Goal: Transaction & Acquisition: Purchase product/service

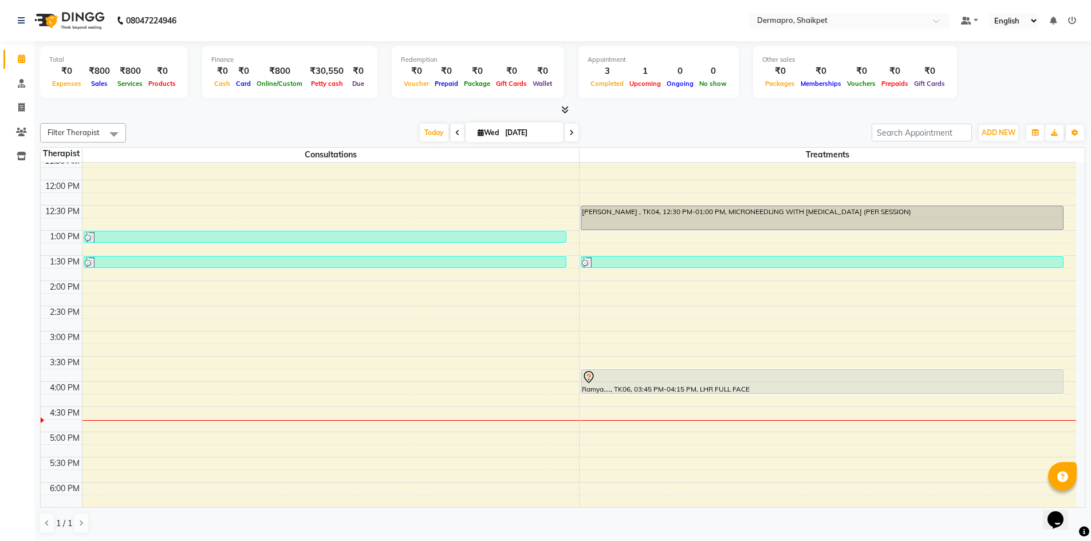
scroll to position [198, 0]
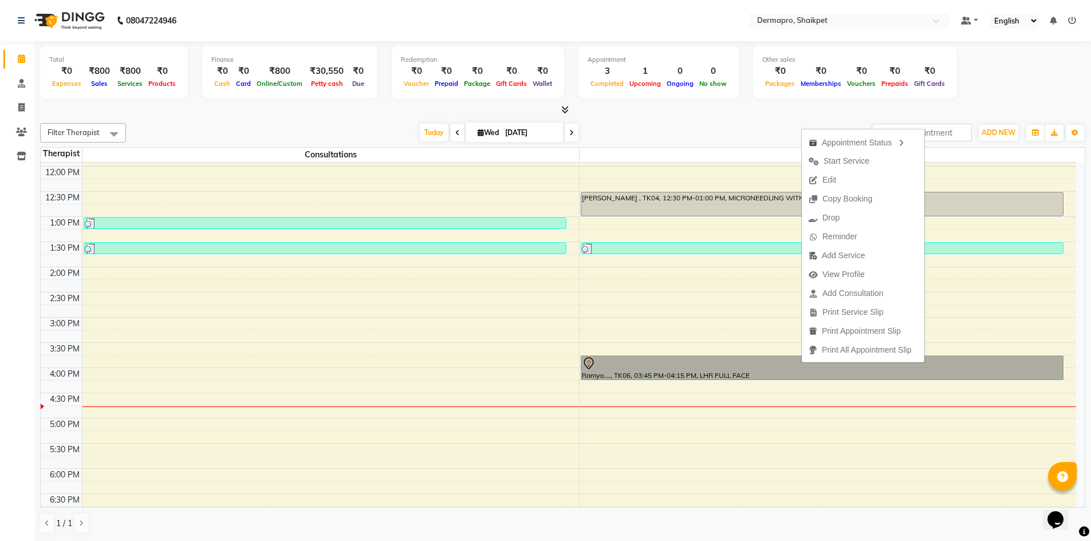
click at [975, 172] on div "8:00 AM 8:30 AM 9:00 AM 9:30 AM 10:00 AM 10:30 AM 11:00 AM 11:30 AM 12:00 PM 12…" at bounding box center [558, 292] width 1035 height 655
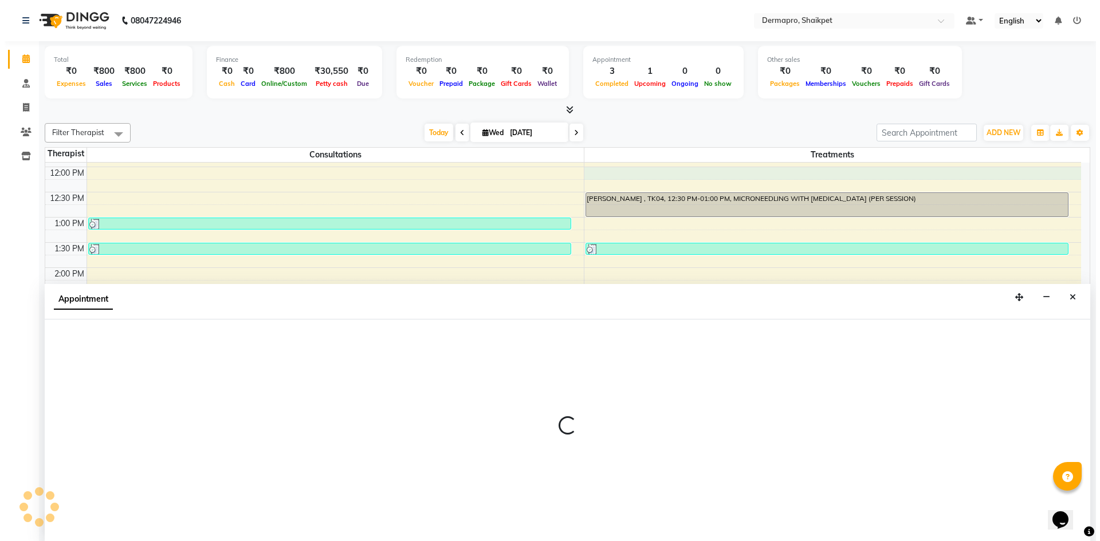
scroll to position [1, 0]
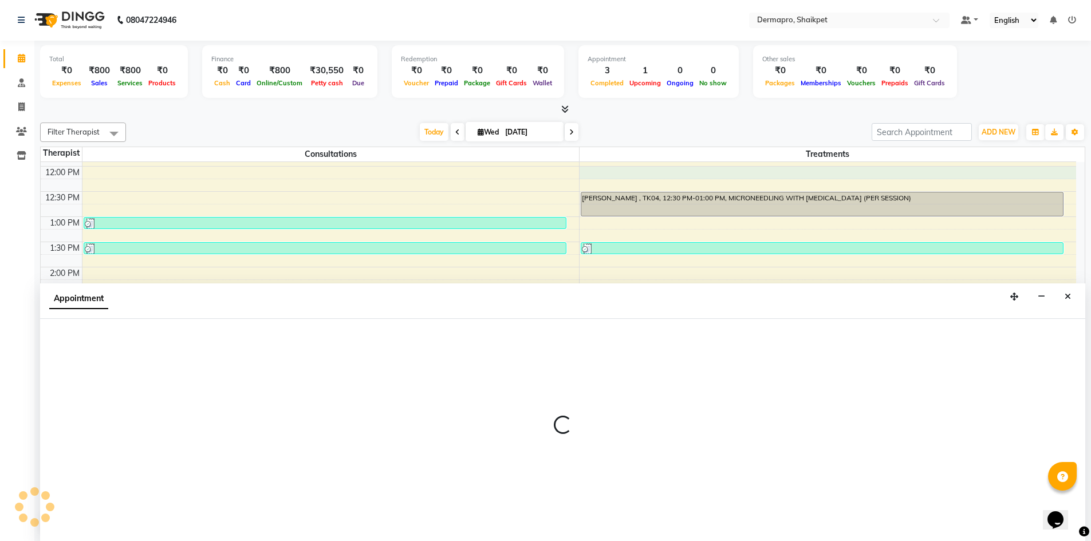
select select "43027"
select select "720"
select select "tentative"
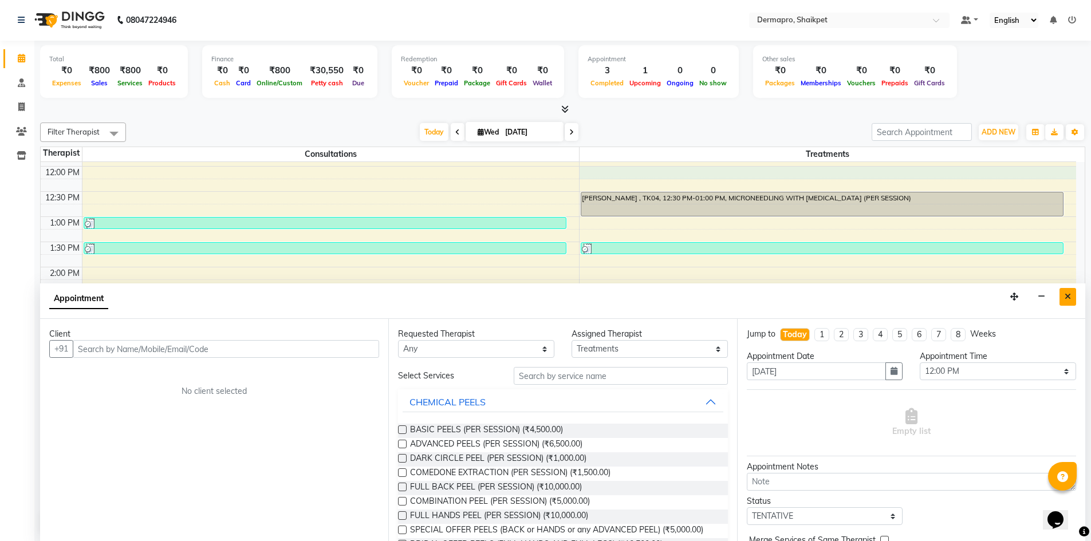
click at [1066, 293] on icon "Close" at bounding box center [1068, 297] width 6 height 8
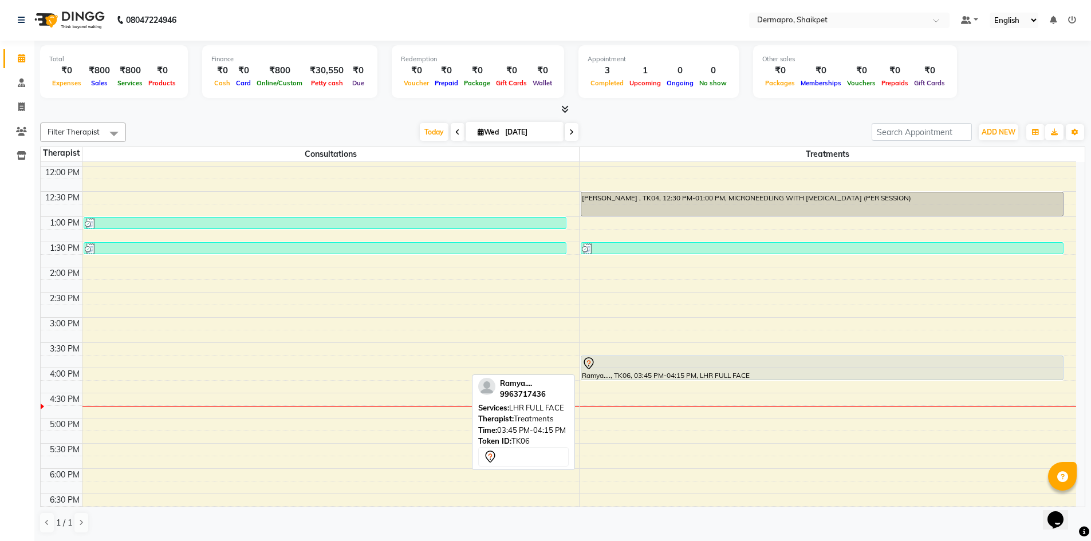
click at [770, 370] on div "Ramya...., TK06, 03:45 PM-04:15 PM, LHR FULL FACE" at bounding box center [822, 367] width 482 height 23
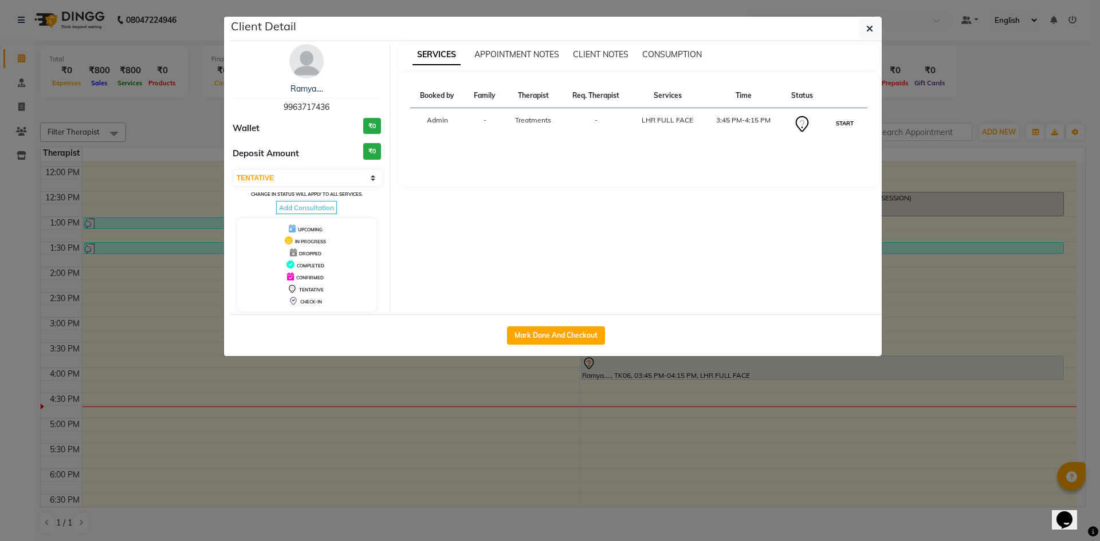
click at [845, 120] on button "START" at bounding box center [844, 123] width 23 height 14
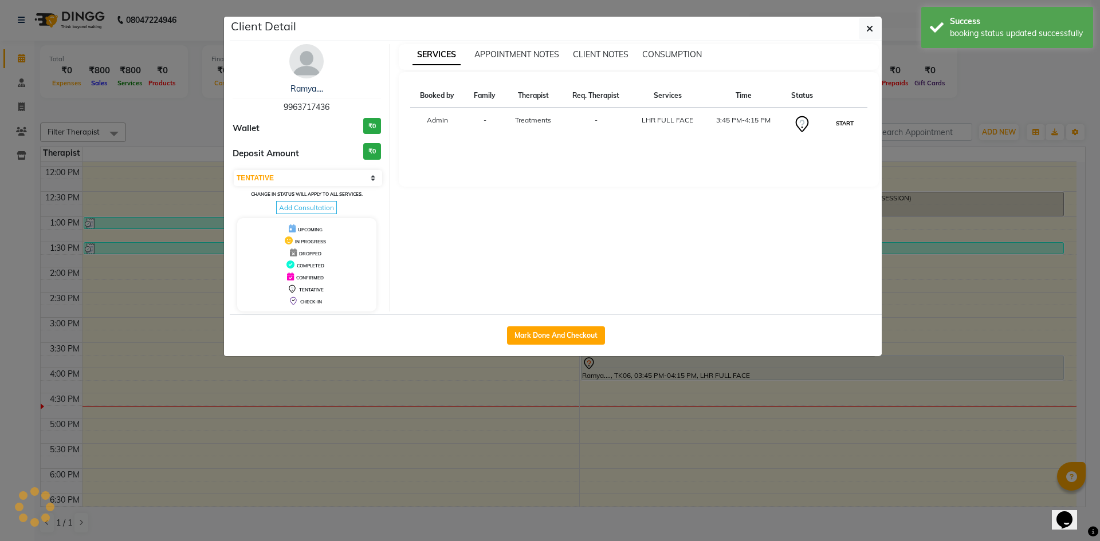
click at [845, 120] on button "START" at bounding box center [844, 123] width 23 height 14
select select "1"
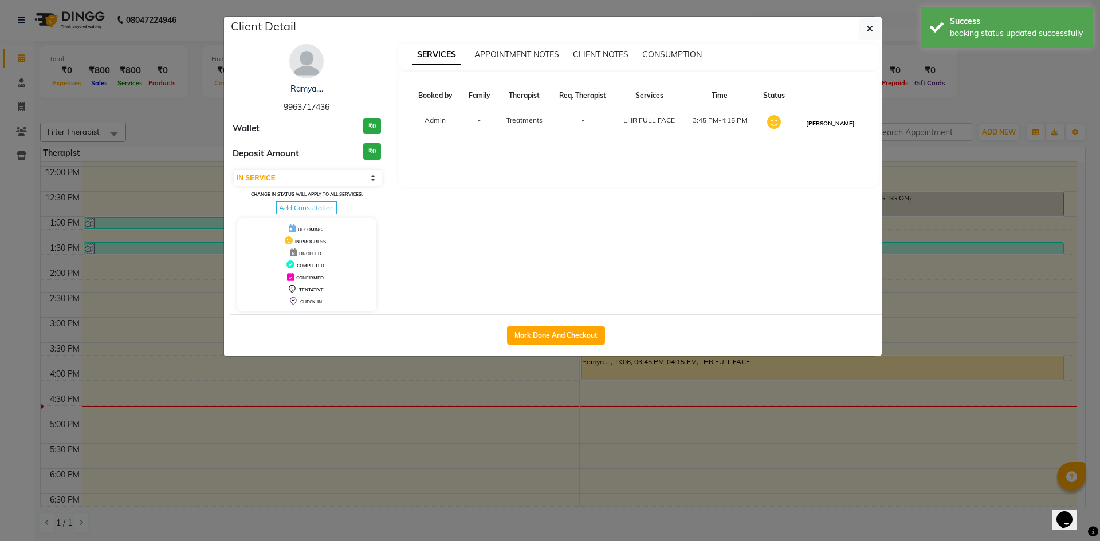
click at [840, 119] on button "[PERSON_NAME]" at bounding box center [830, 123] width 54 height 14
click at [593, 331] on button "Mark Done And Checkout" at bounding box center [556, 335] width 98 height 18
select select "service"
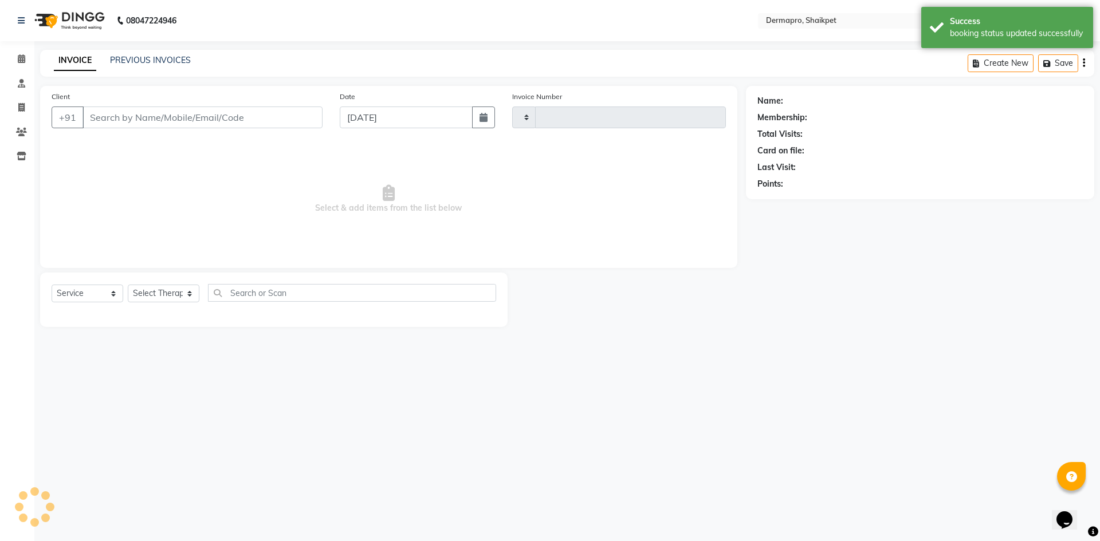
type input "0327"
select select "5996"
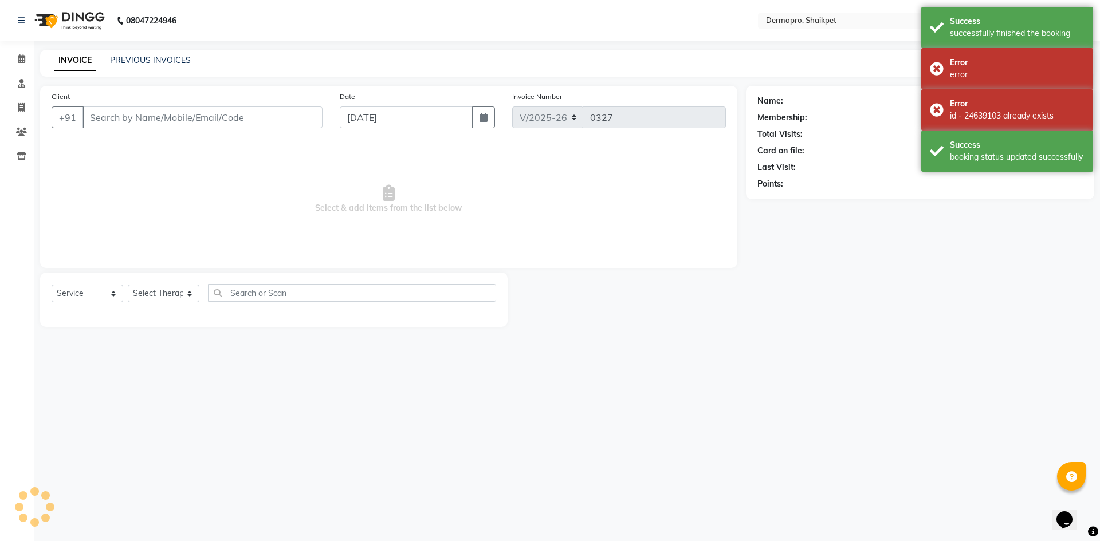
type input "99******36"
select select "43027"
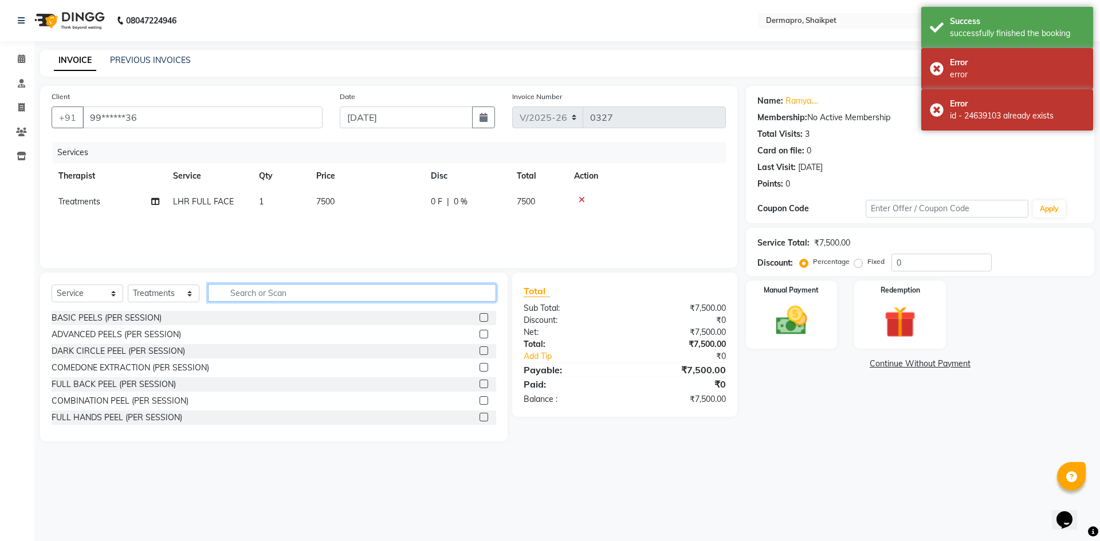
click at [369, 293] on input "text" at bounding box center [352, 293] width 288 height 18
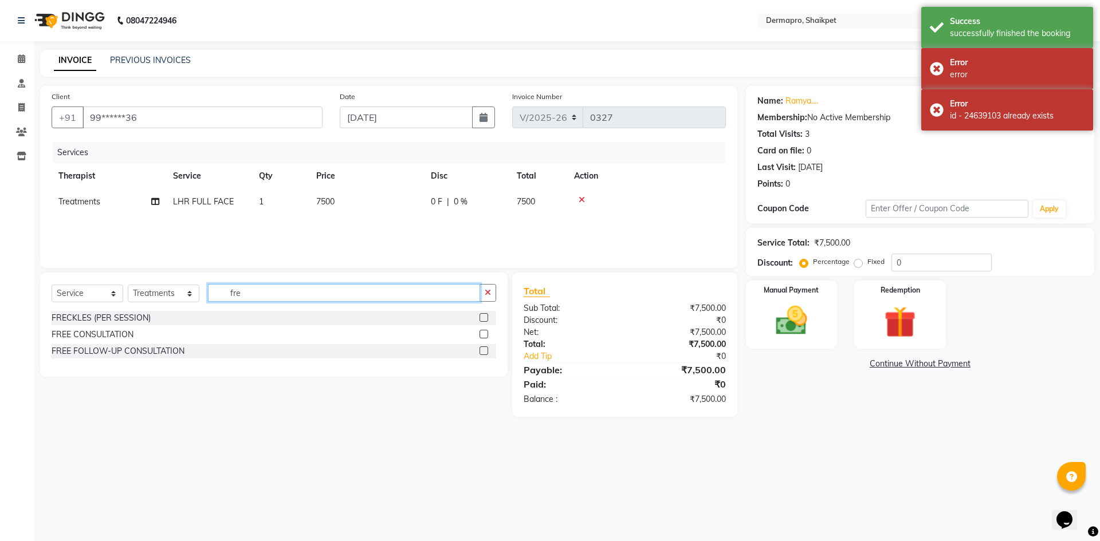
type input "fre"
click at [483, 349] on label at bounding box center [483, 350] width 9 height 9
click at [483, 349] on input "checkbox" at bounding box center [482, 351] width 7 height 7
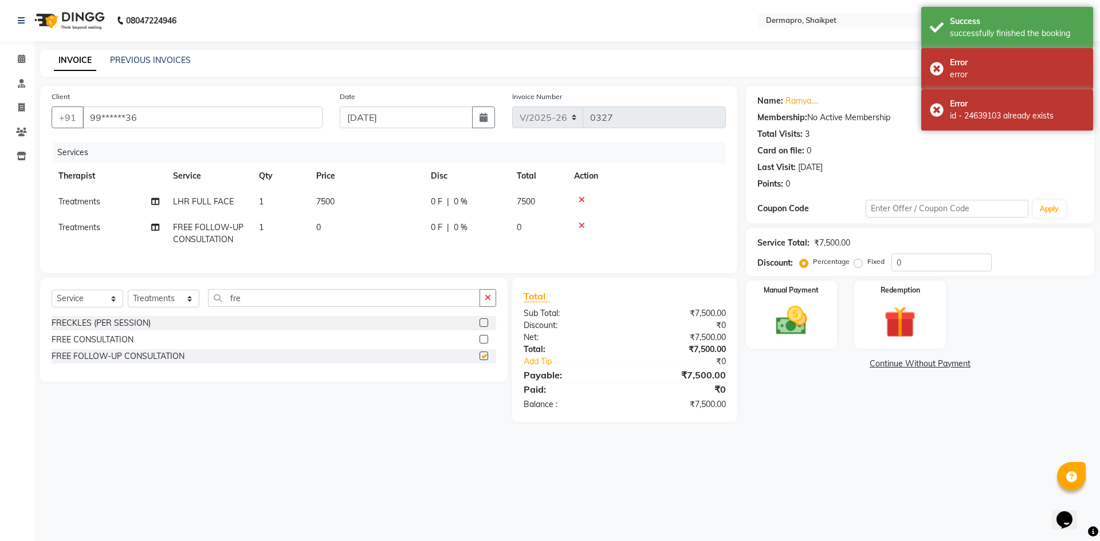
checkbox input "false"
click at [581, 198] on icon at bounding box center [581, 200] width 6 height 8
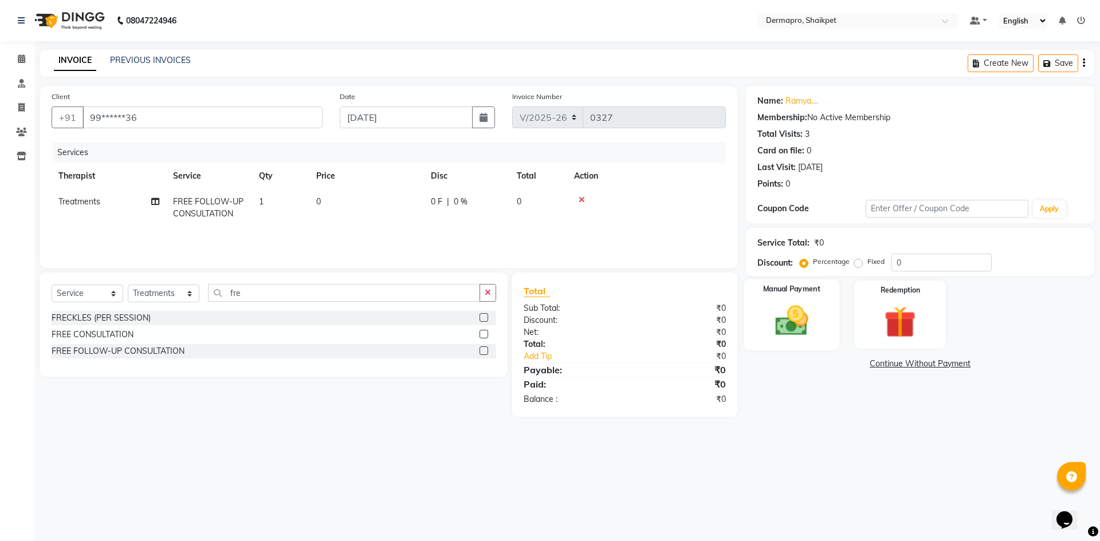
click at [798, 321] on img at bounding box center [791, 321] width 53 height 38
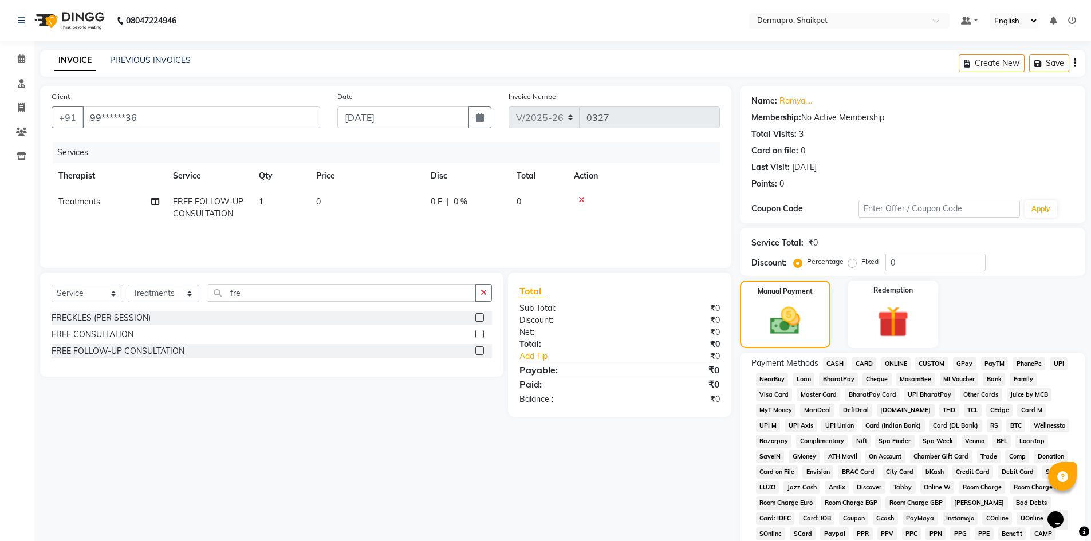
click at [836, 363] on span "CASH" at bounding box center [835, 363] width 25 height 13
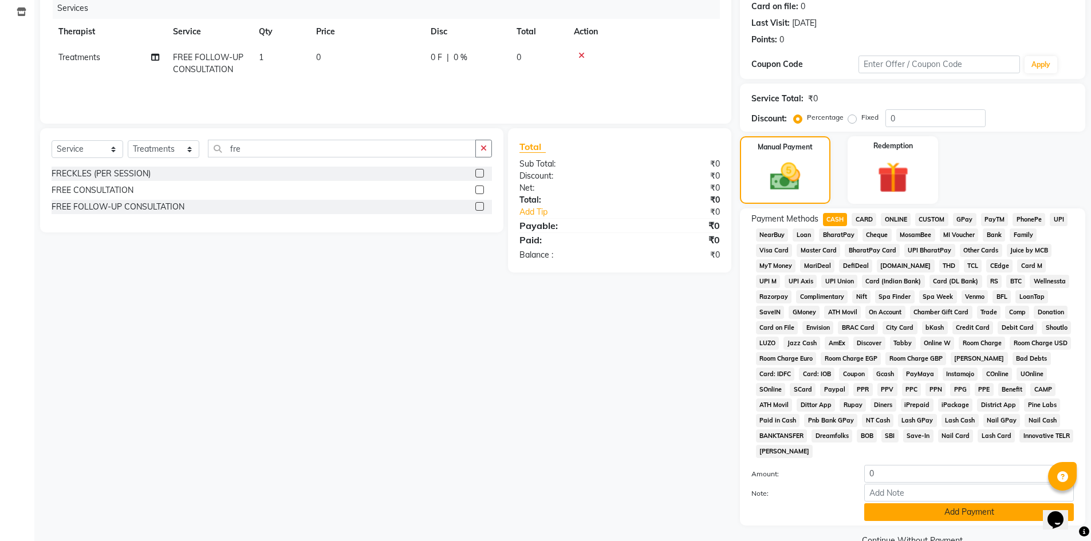
click at [978, 510] on button "Add Payment" at bounding box center [969, 512] width 210 height 18
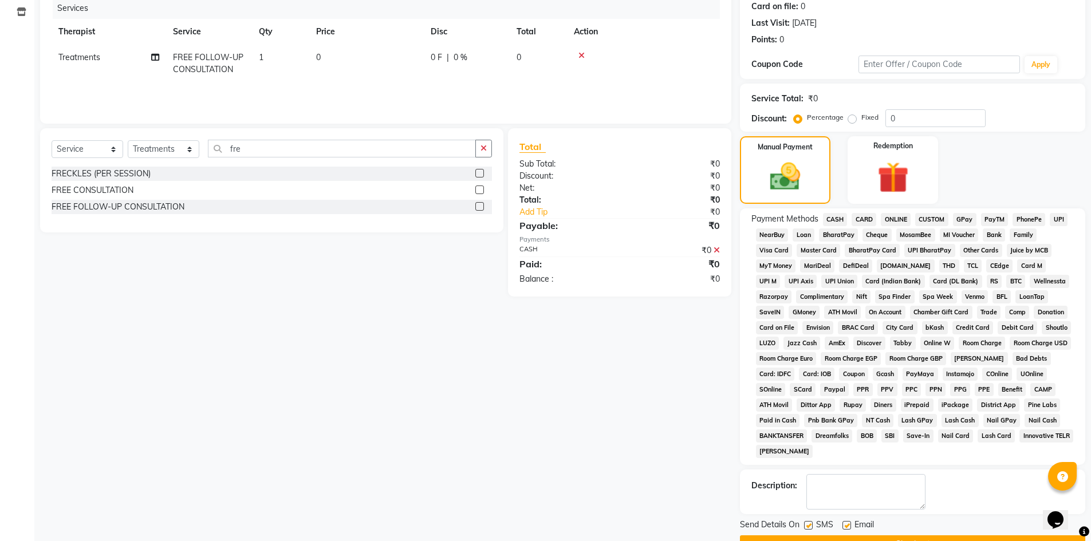
scroll to position [174, 0]
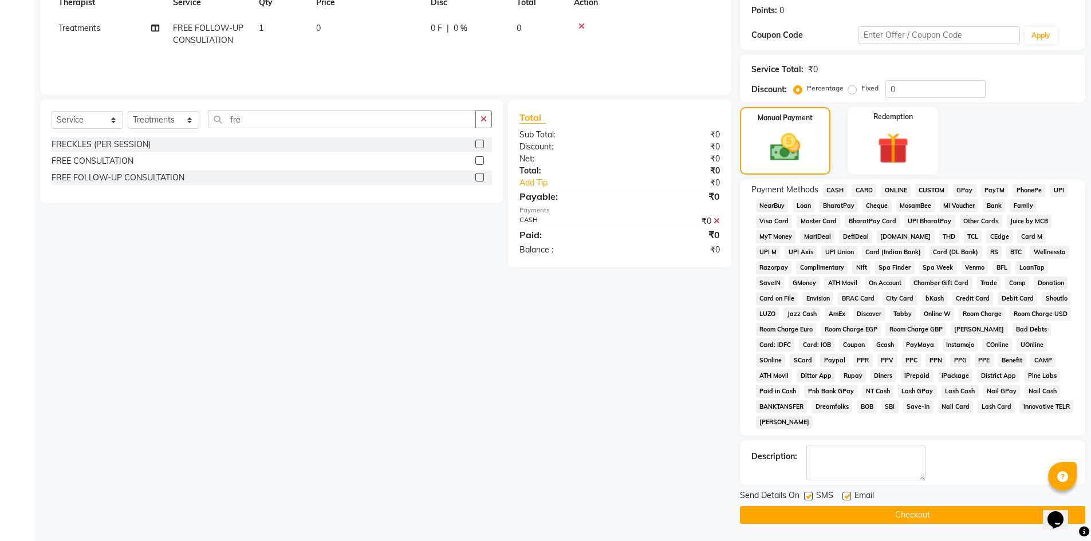
click at [921, 517] on button "Checkout" at bounding box center [912, 515] width 345 height 18
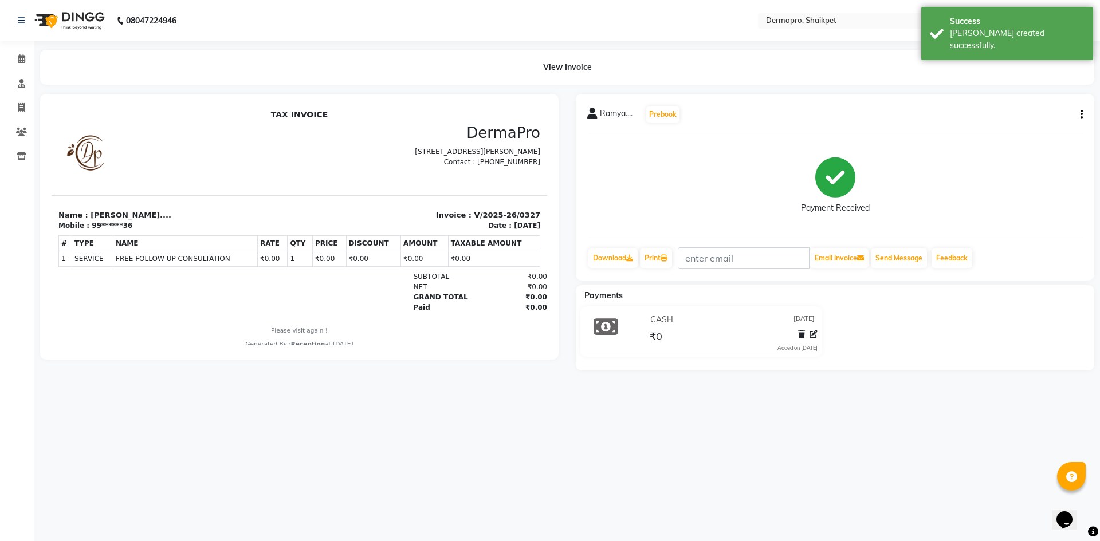
select select "service"
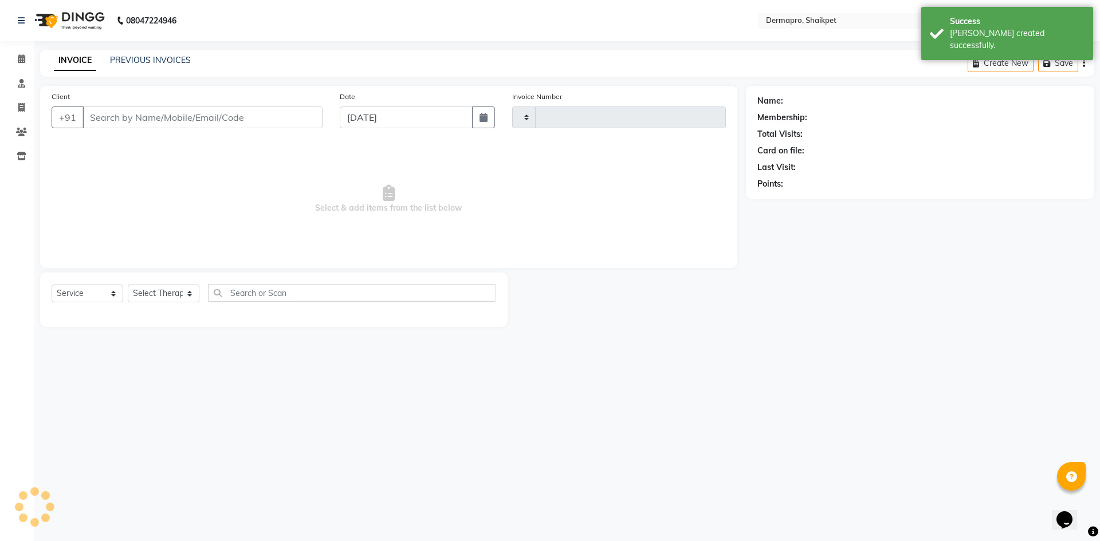
type input "0328"
select select "5996"
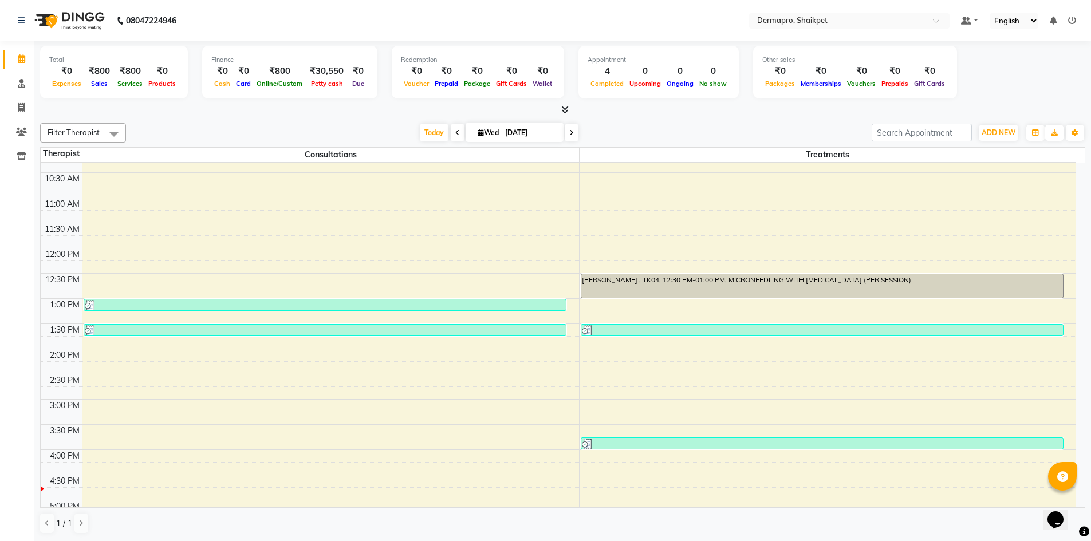
scroll to position [90, 0]
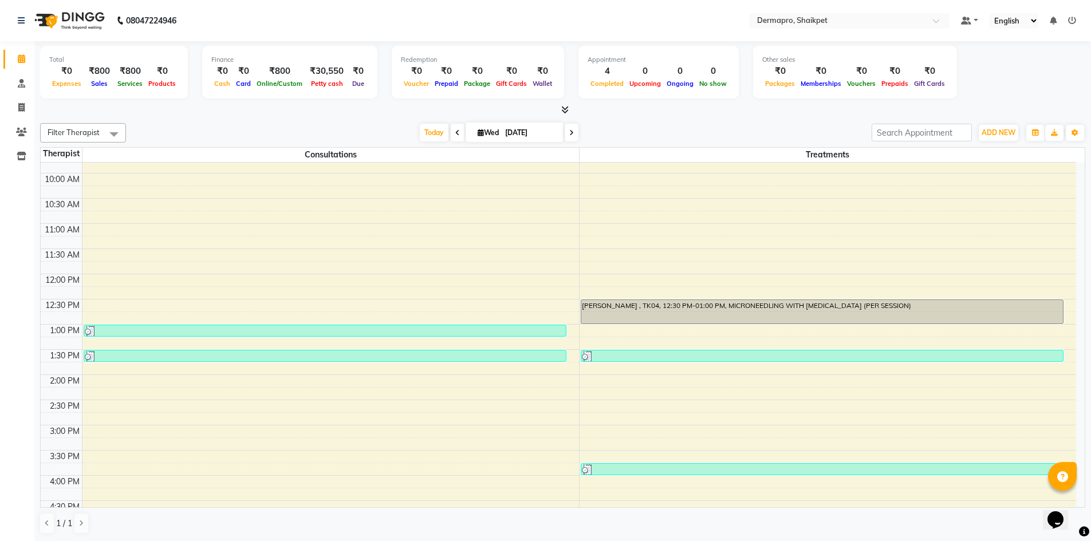
drag, startPoint x: 962, startPoint y: 535, endPoint x: 926, endPoint y: 466, distance: 78.1
click at [481, 216] on div "8:00 AM 8:30 AM 9:00 AM 9:30 AM 10:00 AM 10:30 AM 11:00 AM 11:30 AM 12:00 PM 12…" at bounding box center [558, 400] width 1035 height 655
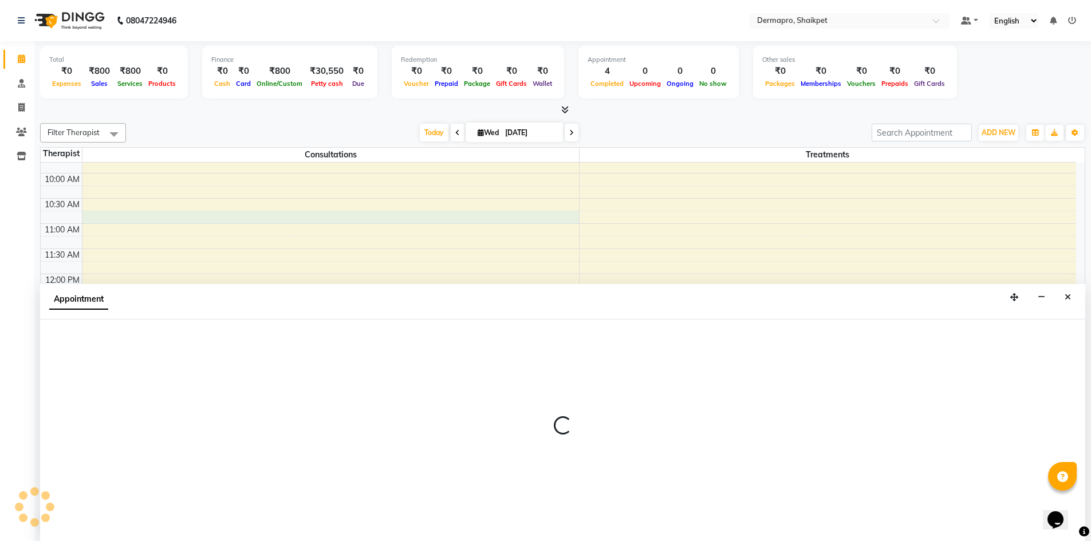
scroll to position [1, 0]
select select "43026"
select select "645"
select select "tentative"
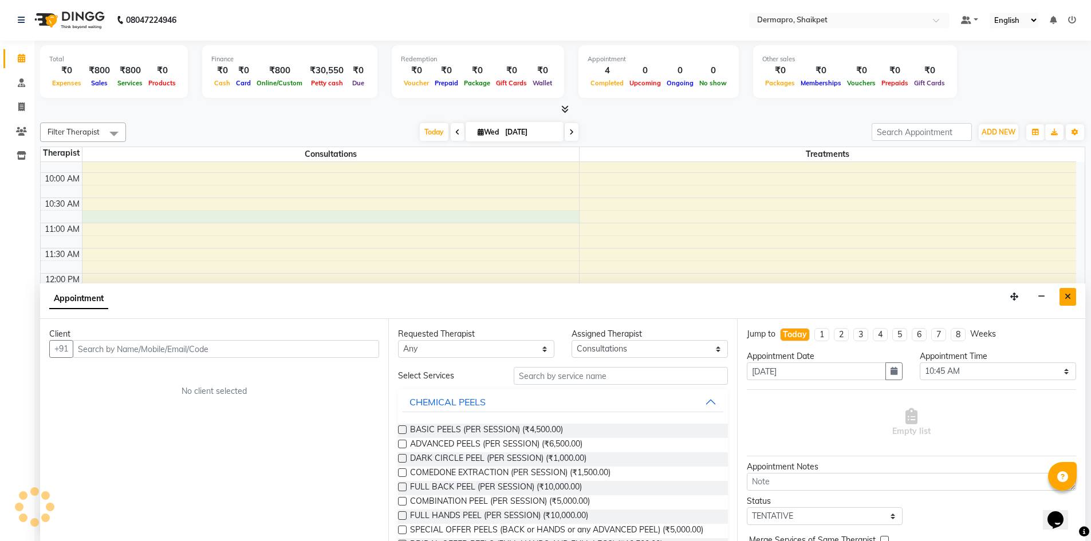
click at [1067, 290] on button "Close" at bounding box center [1068, 297] width 17 height 18
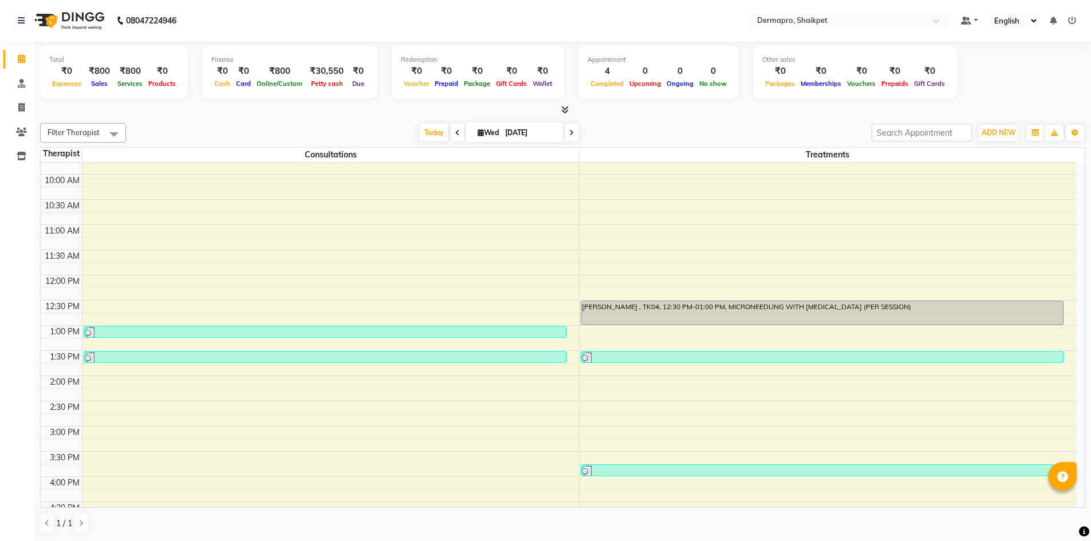
scroll to position [85, 0]
